Goal: Navigation & Orientation: Find specific page/section

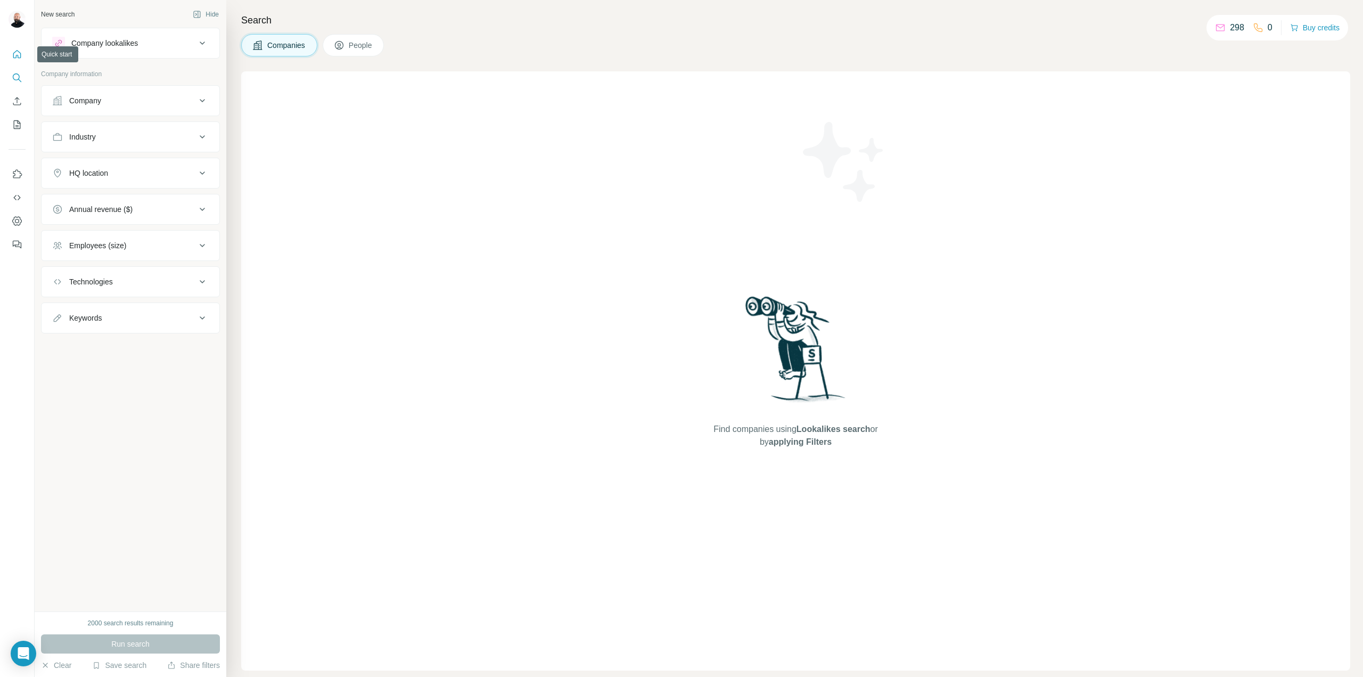
click at [20, 54] on icon "Quick start" at bounding box center [17, 54] width 8 height 8
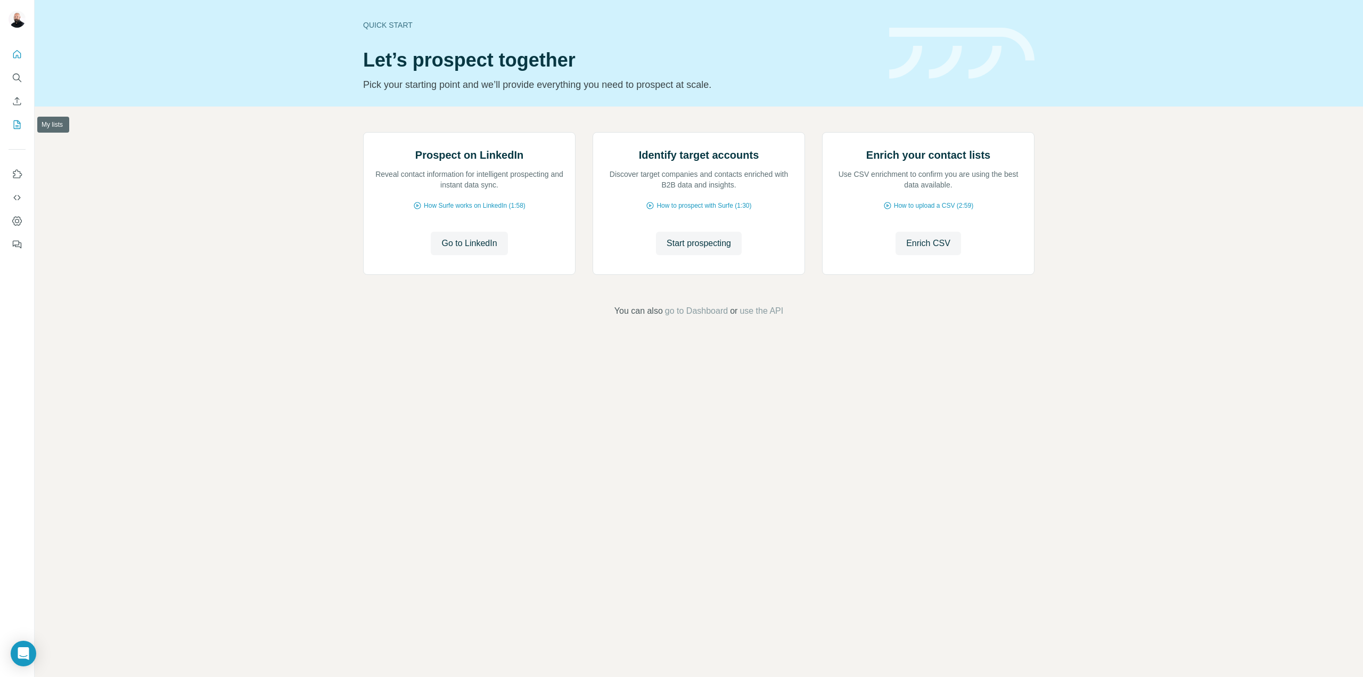
click at [18, 128] on icon "My lists" at bounding box center [17, 124] width 7 height 9
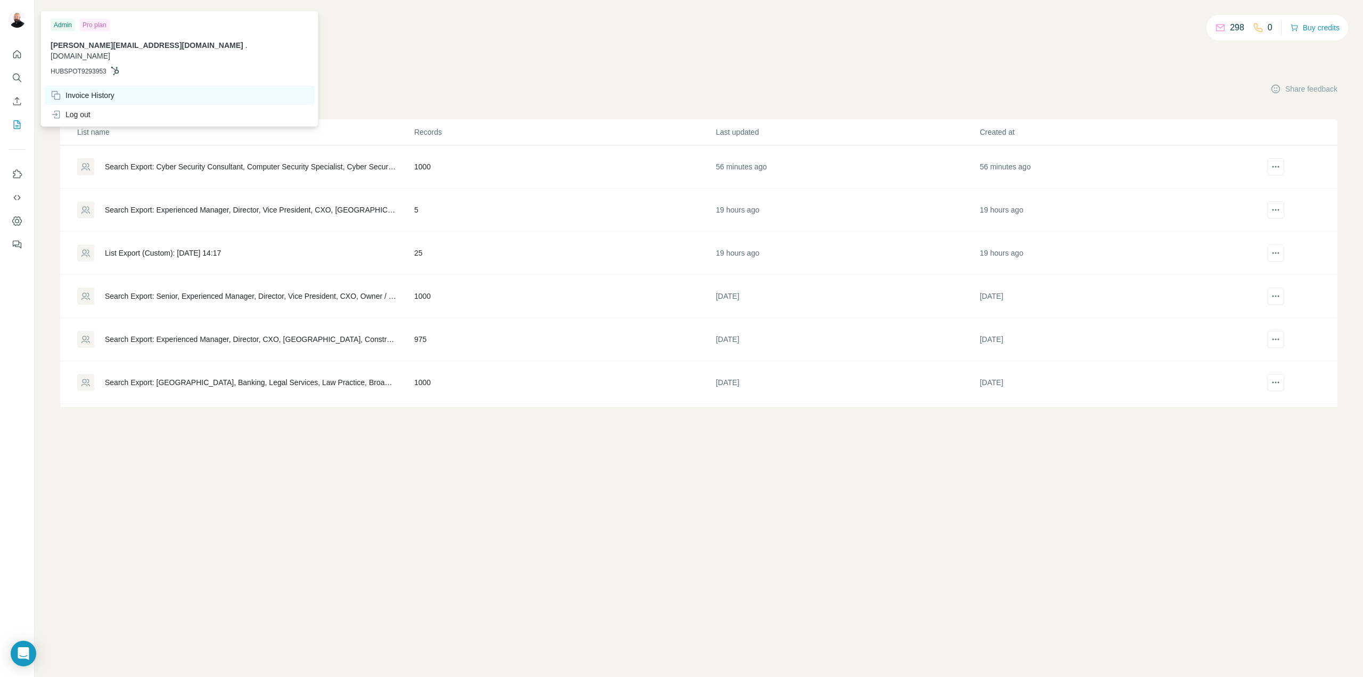
click at [86, 90] on div "Invoice History" at bounding box center [83, 95] width 64 height 11
